Goal: Task Accomplishment & Management: Use online tool/utility

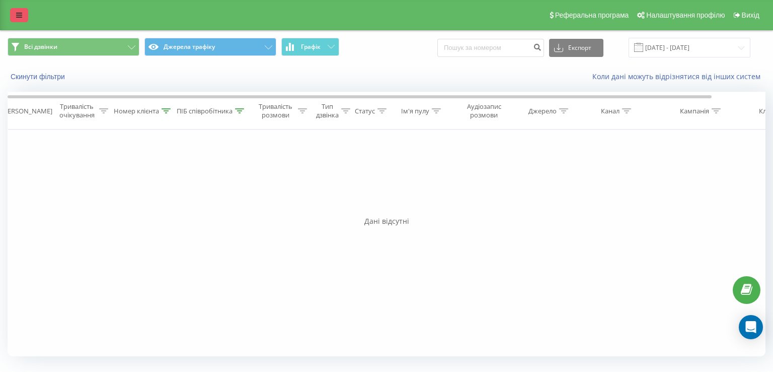
click at [17, 17] on icon at bounding box center [19, 15] width 6 height 7
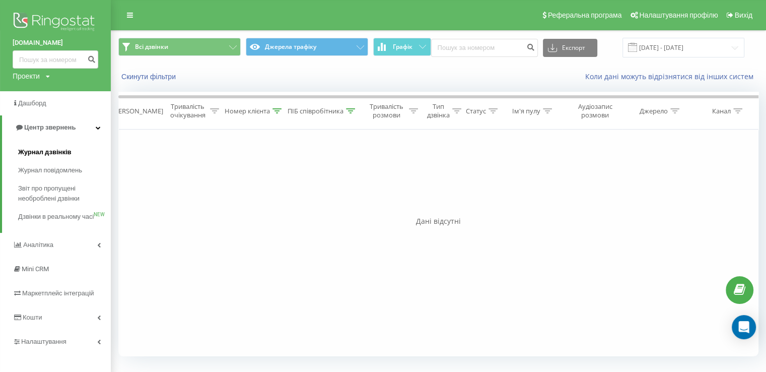
click at [32, 147] on span "Журнал дзвінків" at bounding box center [44, 152] width 53 height 10
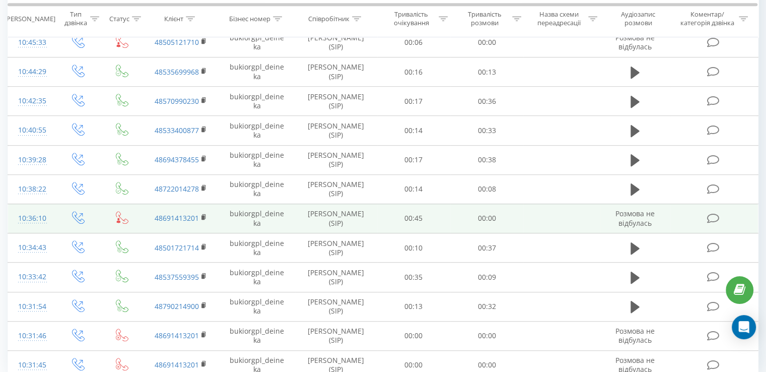
scroll to position [546, 0]
